Goal: Task Accomplishment & Management: Manage account settings

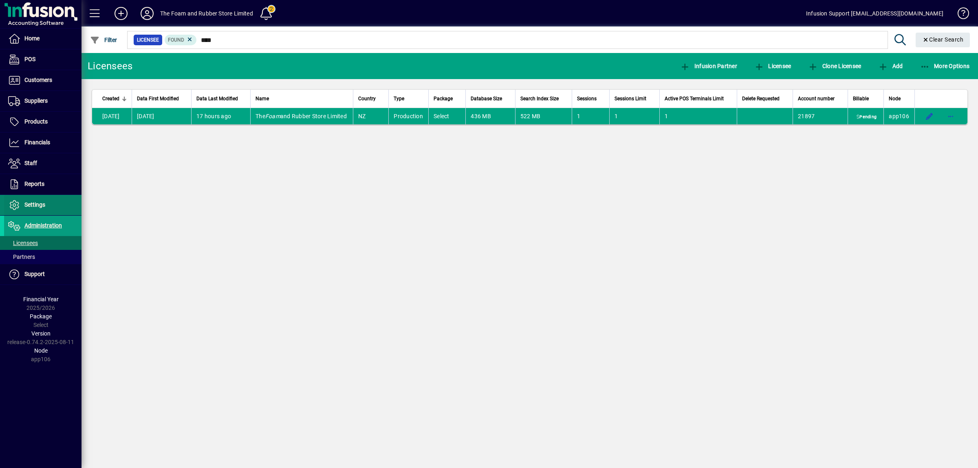
click at [31, 205] on span "Settings" at bounding box center [34, 204] width 21 height 7
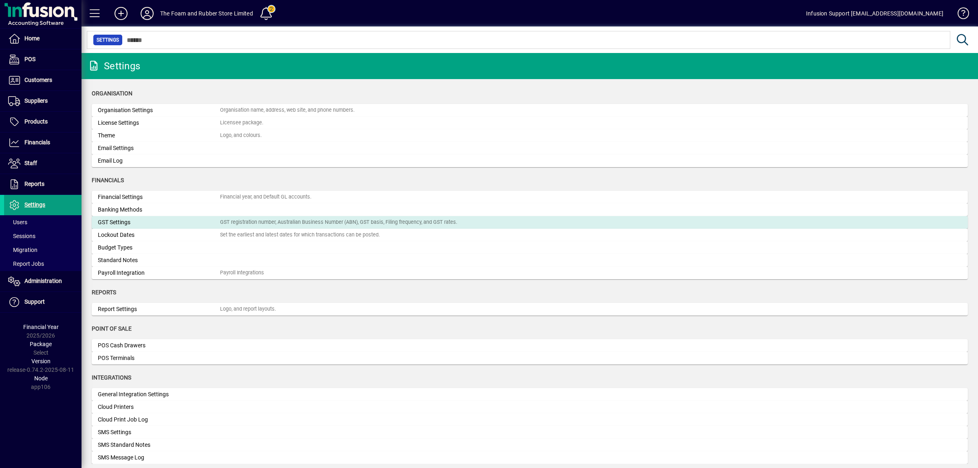
click at [115, 220] on div "GST Settings" at bounding box center [159, 222] width 122 height 9
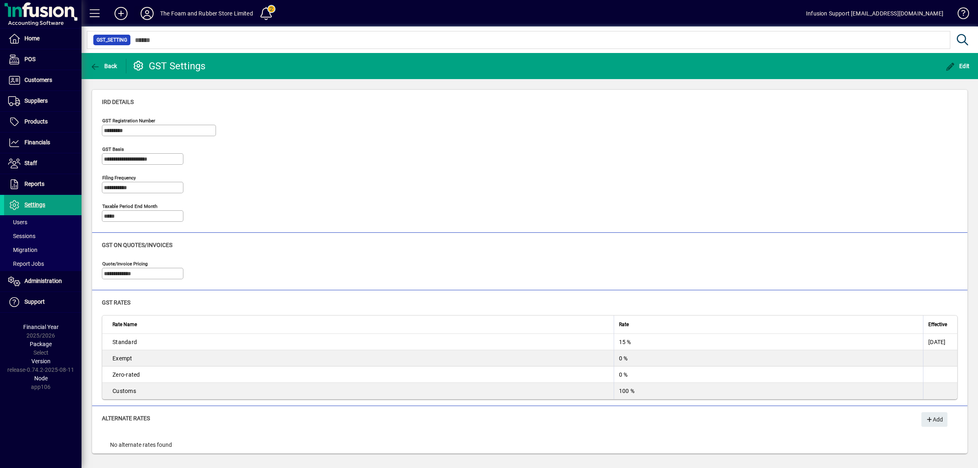
click at [146, 11] on icon at bounding box center [147, 13] width 16 height 13
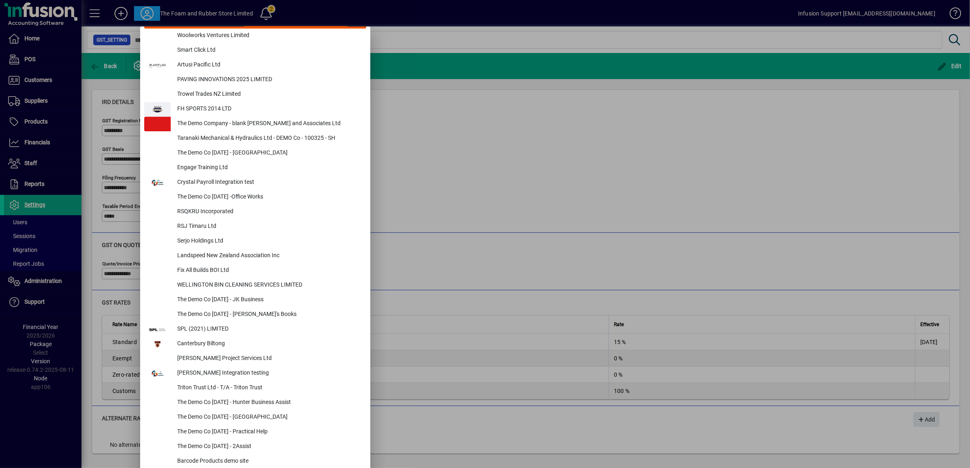
scroll to position [3342, 0]
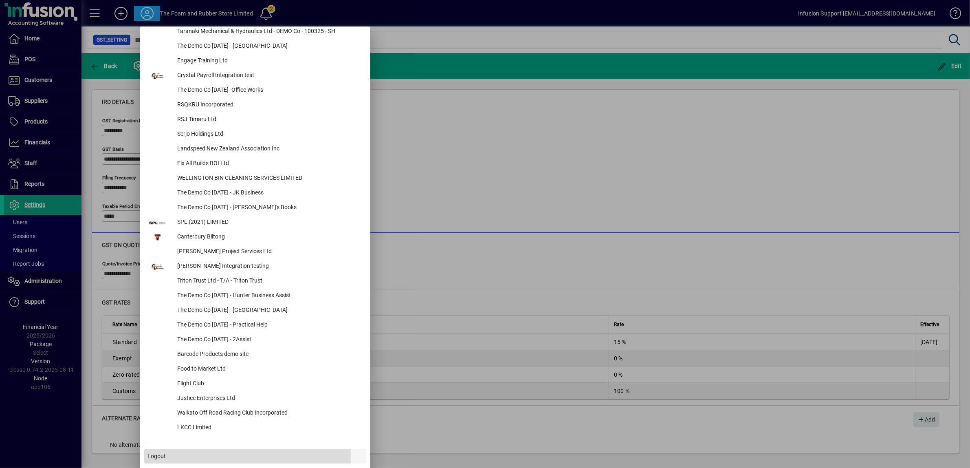
click at [156, 456] on span "Logout" at bounding box center [157, 456] width 18 height 9
